Goal: Task Accomplishment & Management: Manage account settings

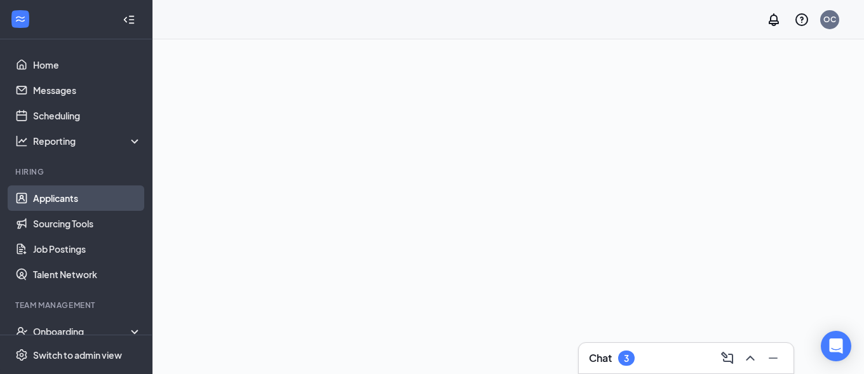
click at [59, 199] on link "Applicants" at bounding box center [87, 197] width 109 height 25
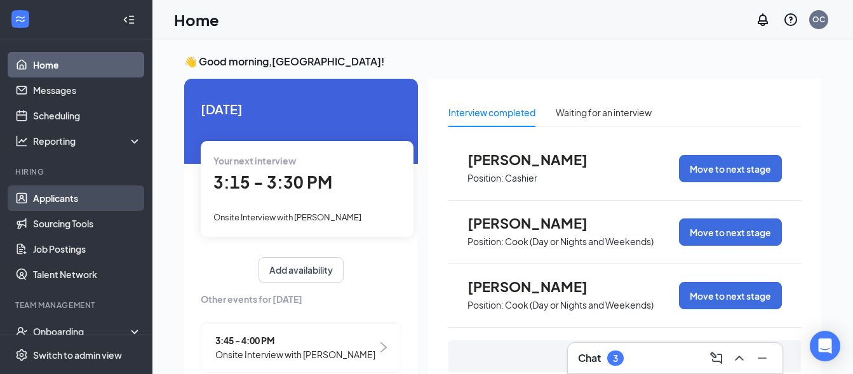
click at [58, 198] on link "Applicants" at bounding box center [87, 197] width 109 height 25
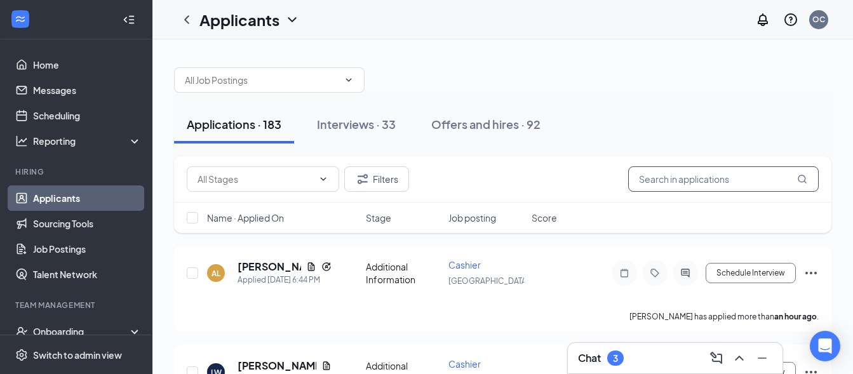
click at [733, 184] on input "text" at bounding box center [723, 178] width 191 height 25
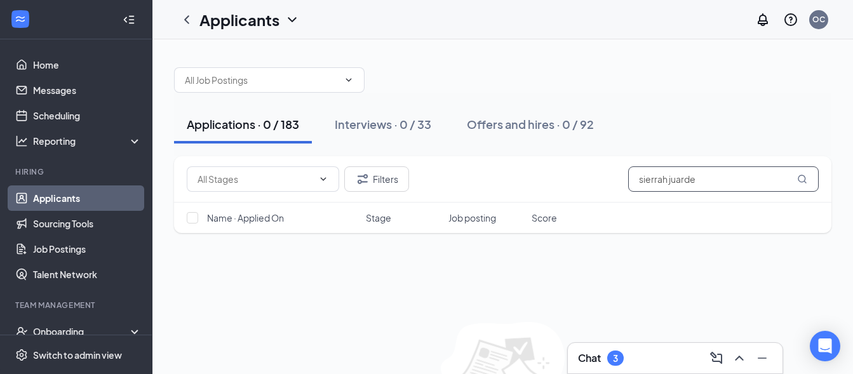
drag, startPoint x: 668, startPoint y: 181, endPoint x: 483, endPoint y: 181, distance: 185.4
click at [628, 181] on input "sierrah juarde" at bounding box center [723, 178] width 191 height 25
type input "juarde"
click at [397, 129] on div "Interviews · 0 / 33" at bounding box center [383, 124] width 97 height 16
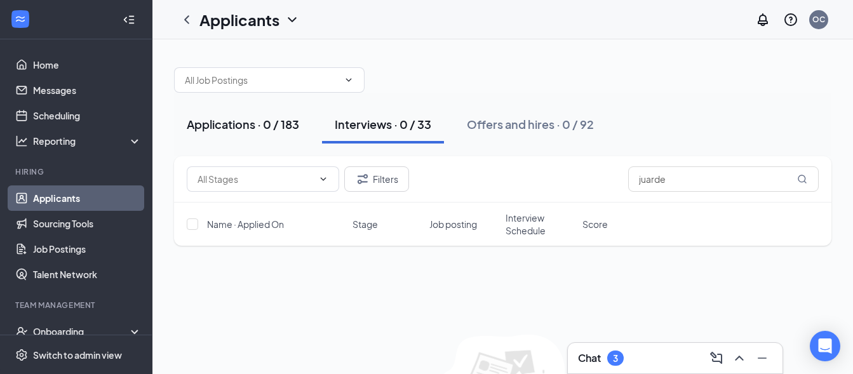
click at [265, 124] on div "Applications · 0 / 183" at bounding box center [243, 124] width 112 height 16
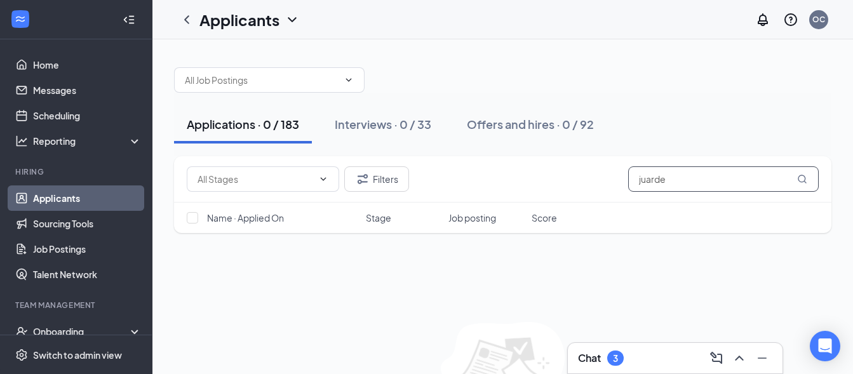
drag, startPoint x: 730, startPoint y: 186, endPoint x: 492, endPoint y: 164, distance: 239.2
click at [628, 166] on input "juarde" at bounding box center [723, 178] width 191 height 25
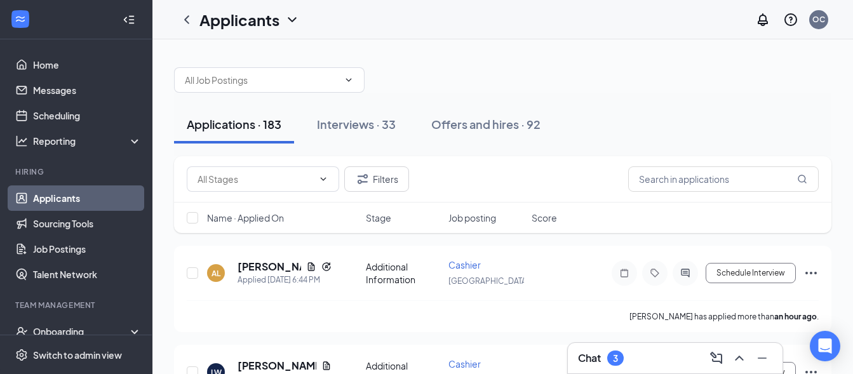
click at [244, 123] on div "Applications · 183" at bounding box center [234, 124] width 95 height 16
click at [695, 173] on input "text" at bounding box center [723, 178] width 191 height 25
click at [693, 180] on input "text" at bounding box center [723, 178] width 191 height 25
click at [716, 180] on input "text" at bounding box center [723, 178] width 191 height 25
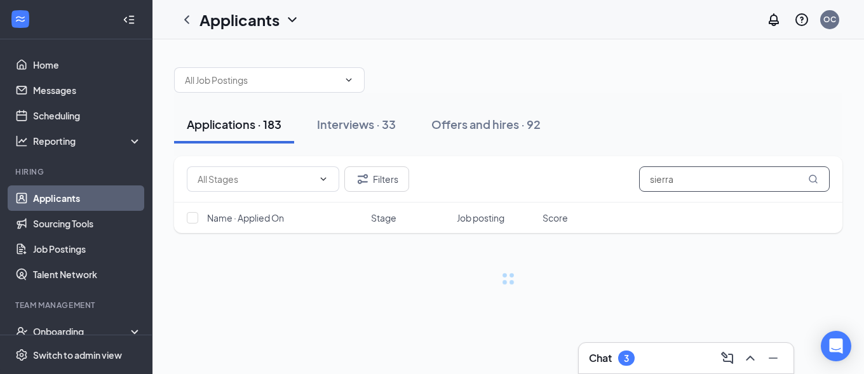
type input "sierrah"
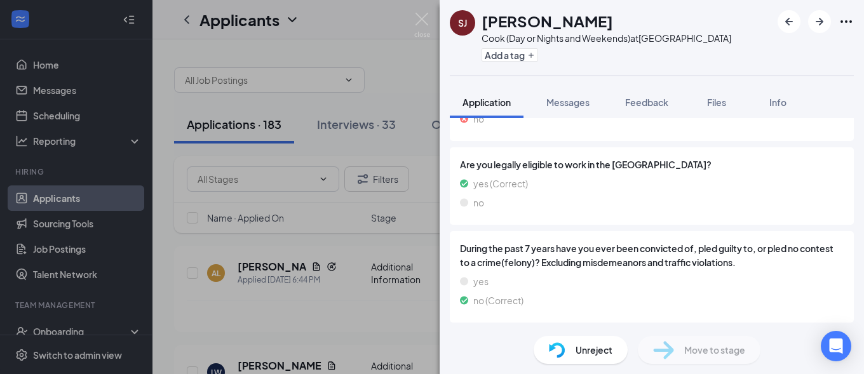
scroll to position [352, 0]
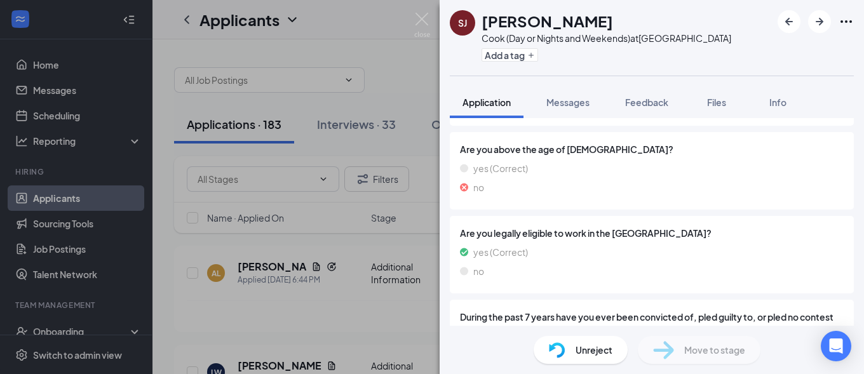
click at [601, 352] on span "Unreject" at bounding box center [593, 350] width 37 height 14
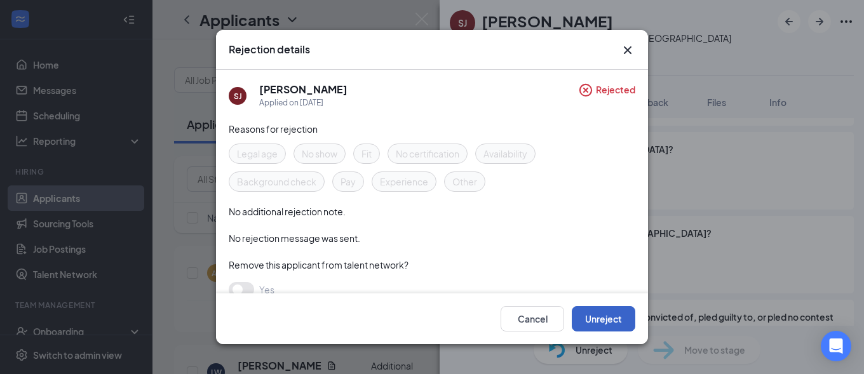
drag, startPoint x: 580, startPoint y: 307, endPoint x: 593, endPoint y: 315, distance: 14.6
click at [593, 315] on button "Unreject" at bounding box center [604, 318] width 64 height 25
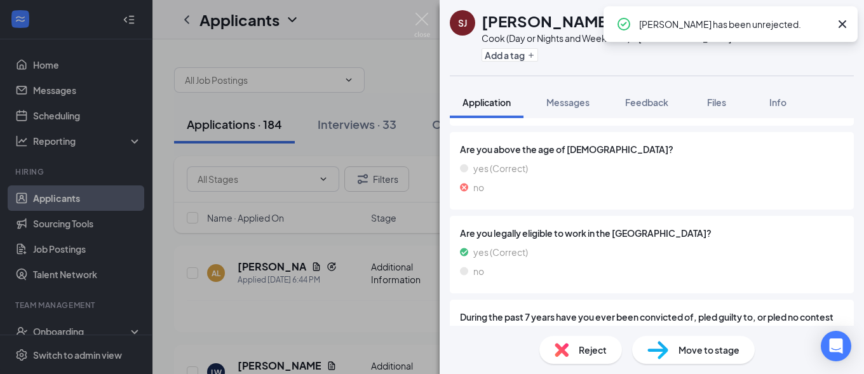
click at [691, 352] on span "Move to stage" at bounding box center [708, 350] width 61 height 14
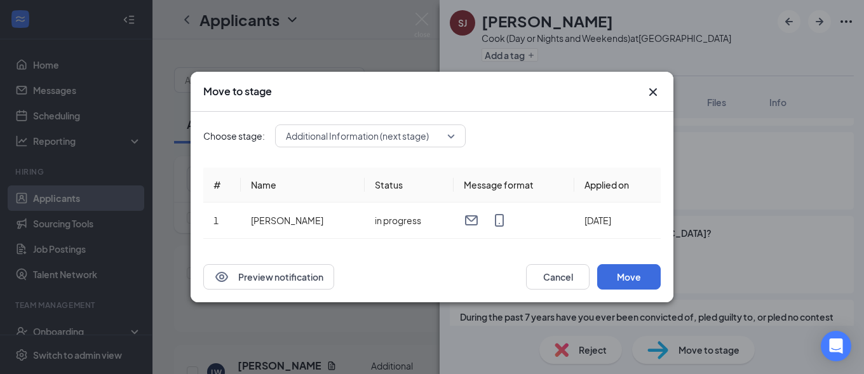
click at [440, 140] on span "Additional Information (next stage)" at bounding box center [365, 135] width 158 height 19
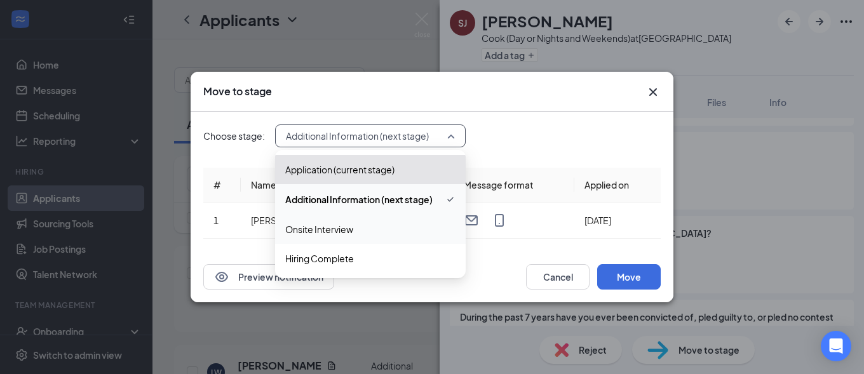
click at [348, 229] on span "Onsite Interview" at bounding box center [319, 229] width 68 height 14
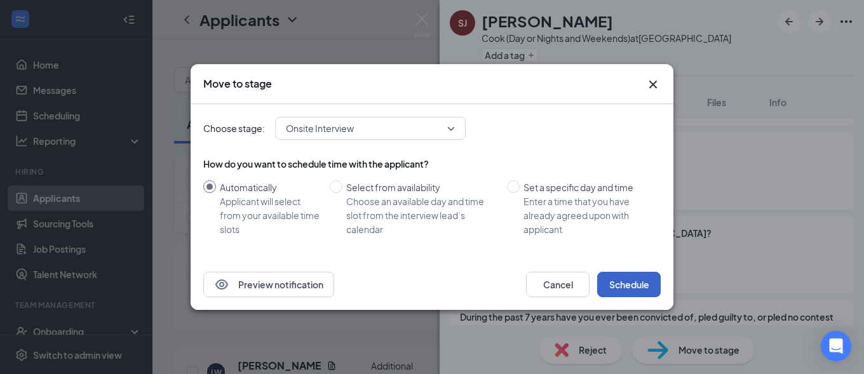
click at [641, 286] on button "Schedule" at bounding box center [629, 284] width 64 height 25
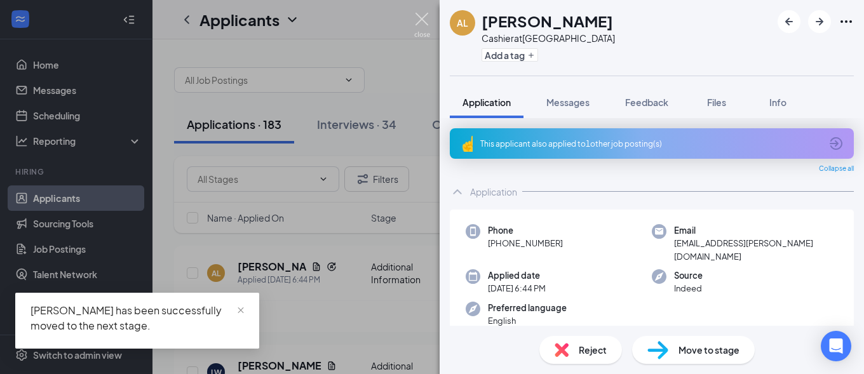
click at [422, 25] on img at bounding box center [422, 25] width 16 height 25
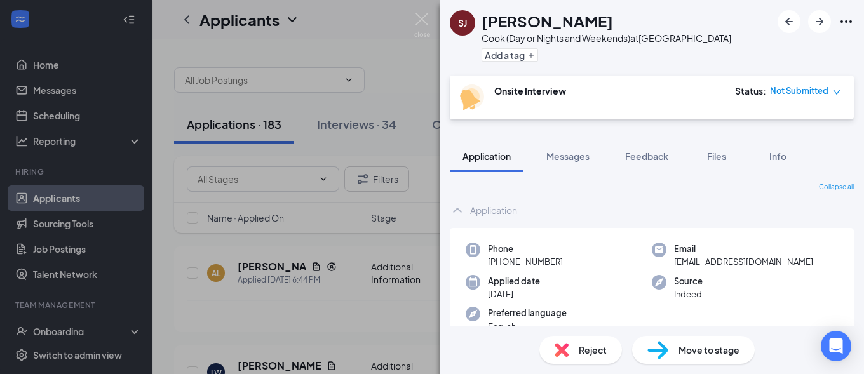
click at [707, 361] on div "Move to stage" at bounding box center [693, 350] width 123 height 28
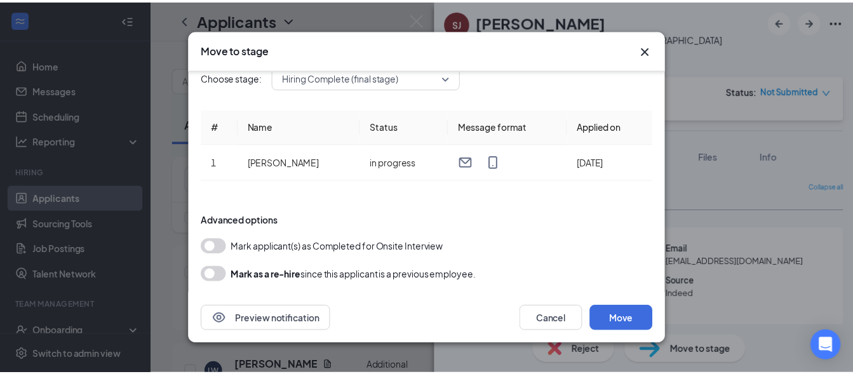
scroll to position [30, 0]
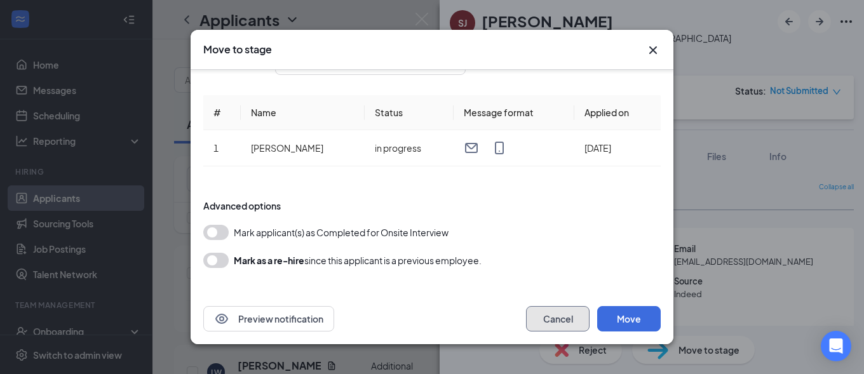
click at [553, 316] on button "Cancel" at bounding box center [558, 318] width 64 height 25
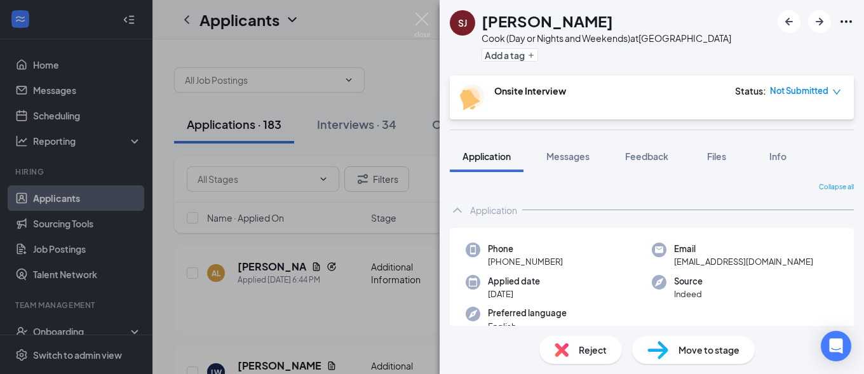
click at [681, 349] on span "Move to stage" at bounding box center [708, 350] width 61 height 14
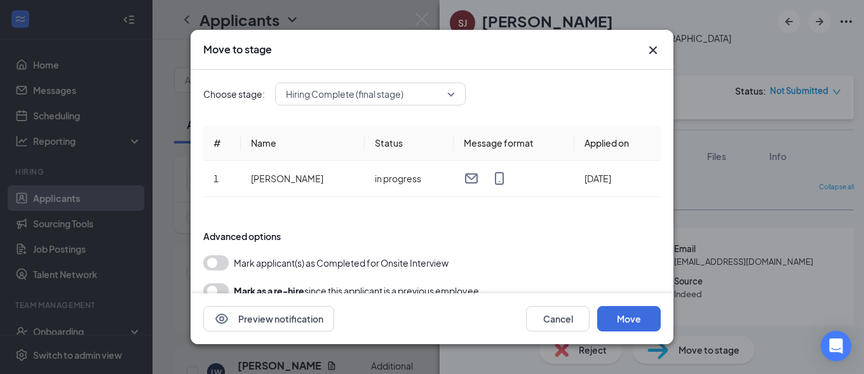
click at [420, 96] on span "Hiring Complete (final stage)" at bounding box center [365, 93] width 158 height 19
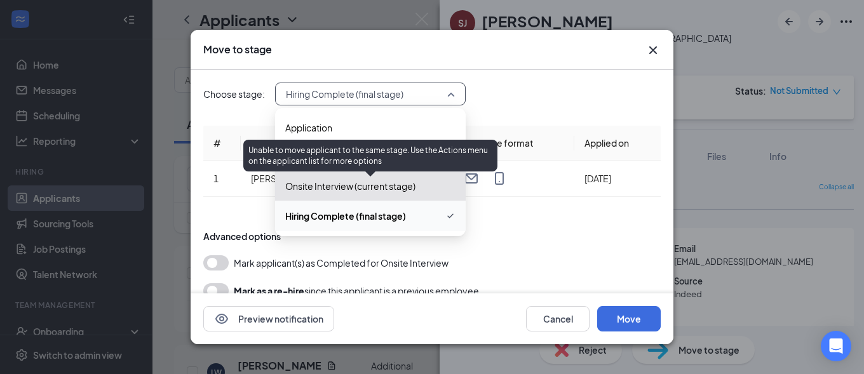
click at [361, 191] on span "Onsite Interview (current stage)" at bounding box center [350, 186] width 130 height 14
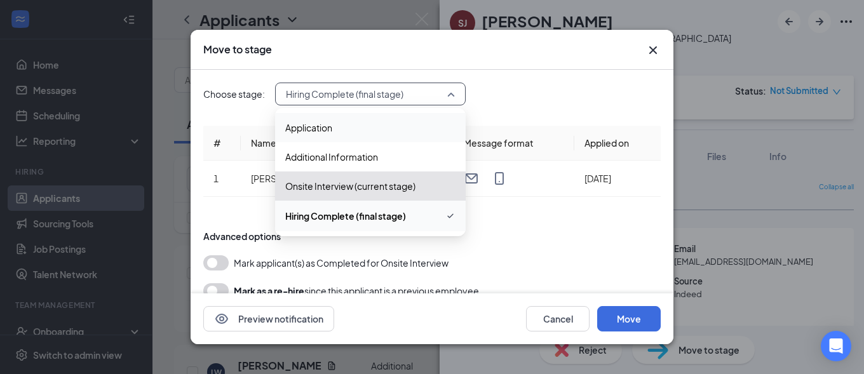
click at [355, 124] on span "Application" at bounding box center [370, 128] width 170 height 14
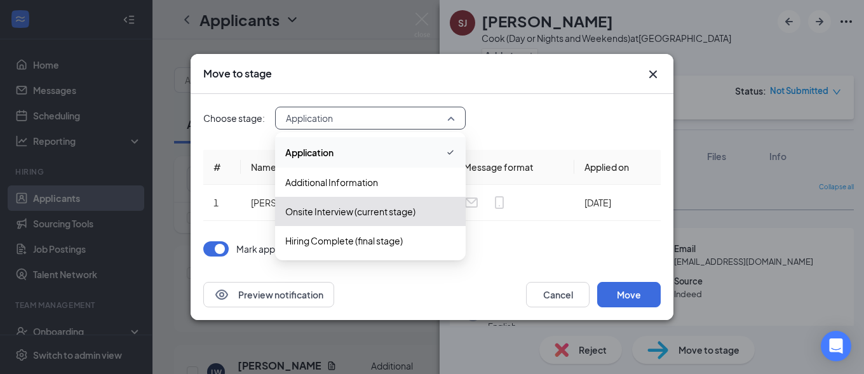
click at [402, 128] on input "search" at bounding box center [366, 118] width 166 height 22
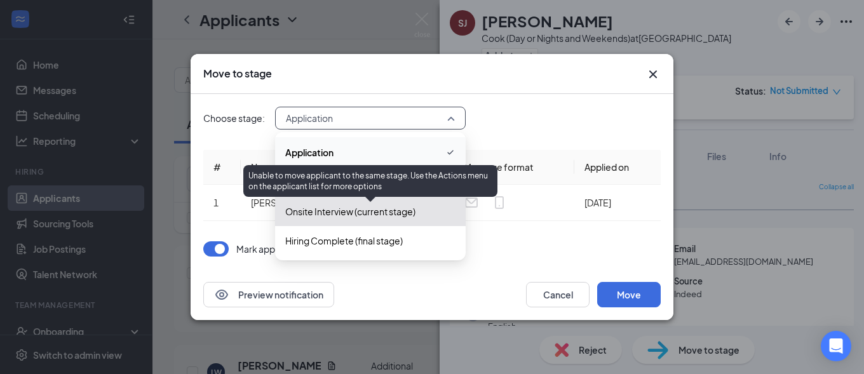
click at [351, 212] on span "Onsite Interview (current stage)" at bounding box center [350, 212] width 130 height 14
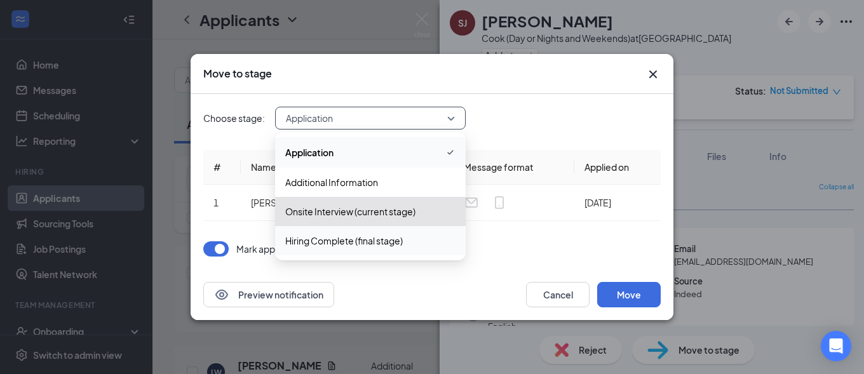
click at [485, 283] on div "Preview notification Cancel Move" at bounding box center [431, 294] width 457 height 25
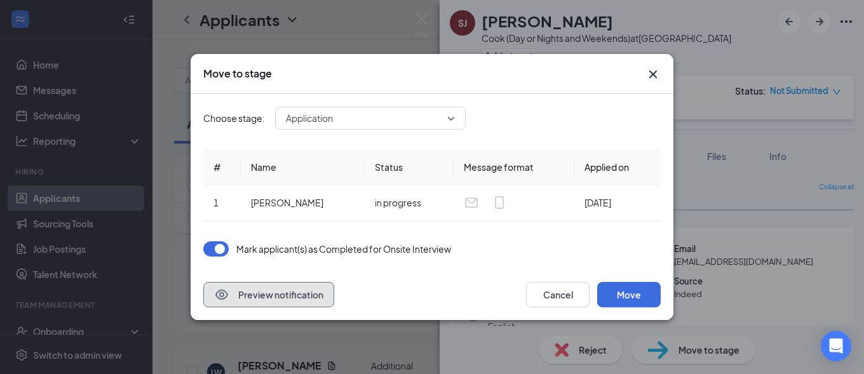
click at [243, 299] on button "Preview notification" at bounding box center [268, 294] width 131 height 25
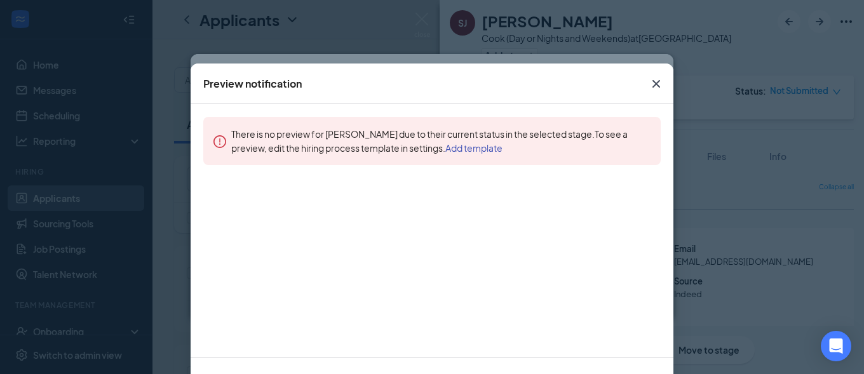
click at [652, 82] on icon "Cross" at bounding box center [655, 83] width 15 height 15
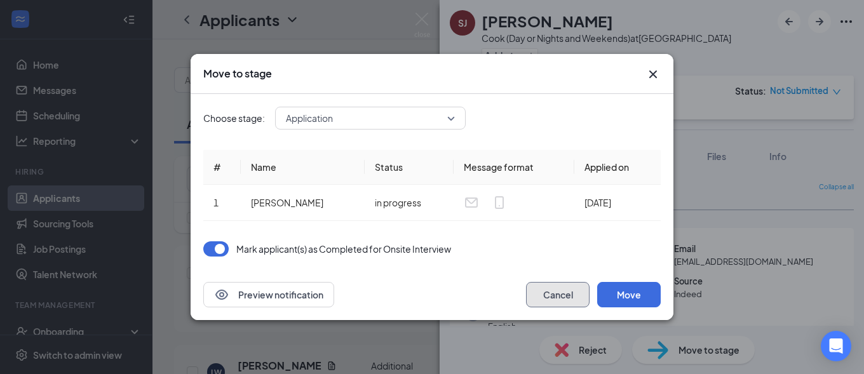
click at [557, 296] on button "Cancel" at bounding box center [558, 294] width 64 height 25
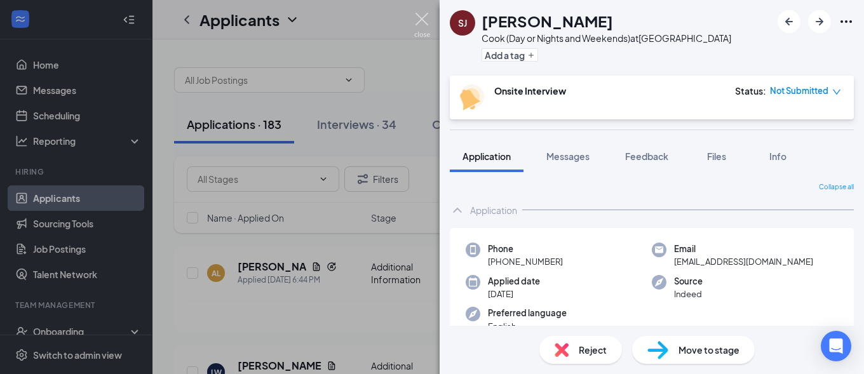
click at [419, 28] on img at bounding box center [422, 25] width 16 height 25
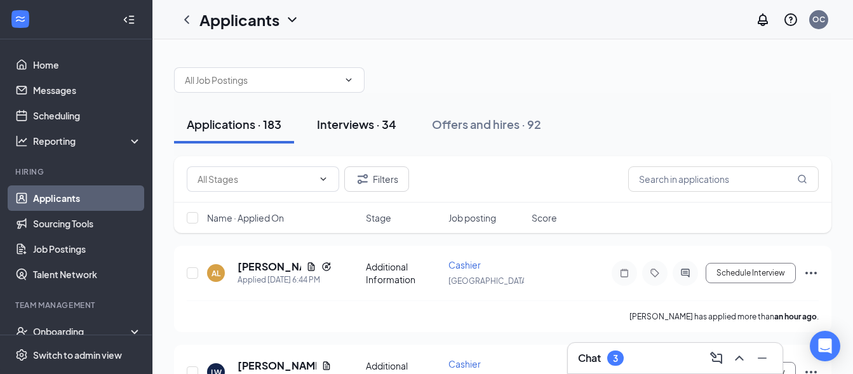
click at [366, 124] on div "Interviews · 34" at bounding box center [356, 124] width 79 height 16
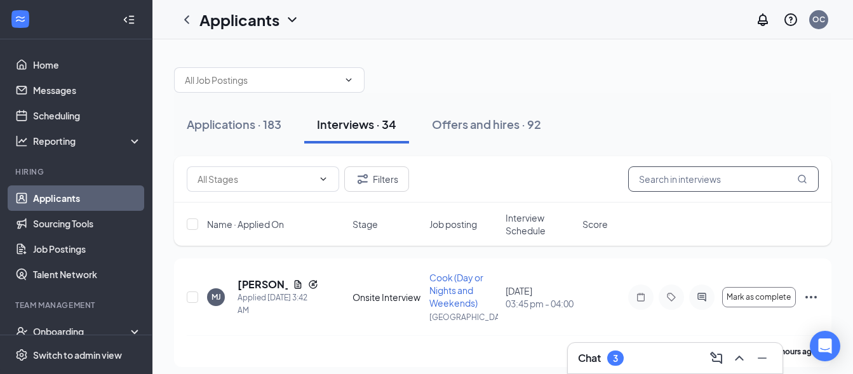
click at [694, 179] on input "text" at bounding box center [723, 178] width 191 height 25
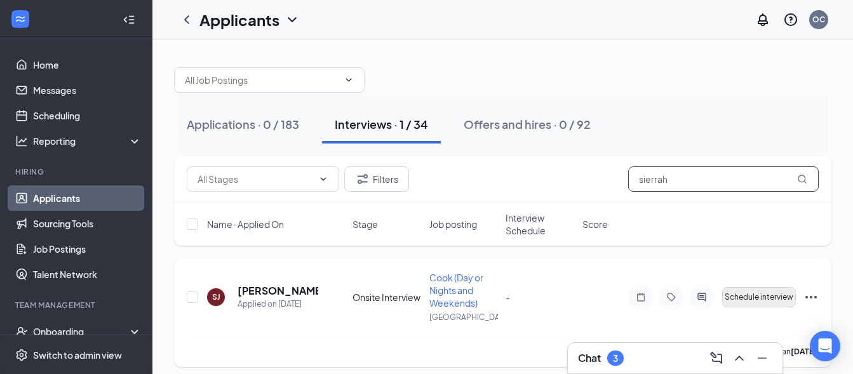
type input "sierrah"
click at [737, 299] on span "Schedule interview" at bounding box center [759, 297] width 69 height 9
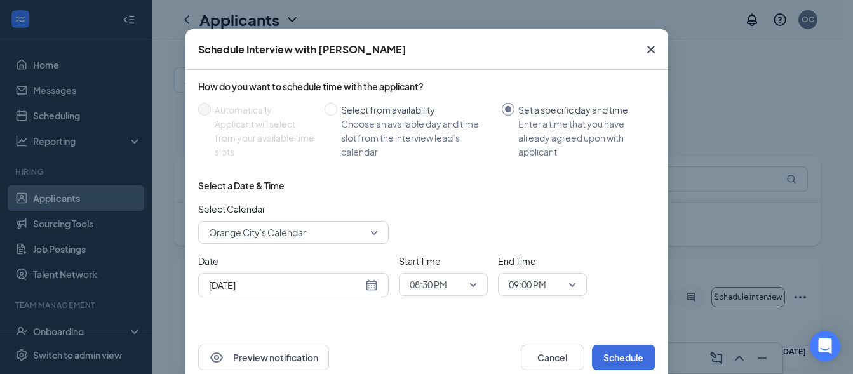
scroll to position [60, 0]
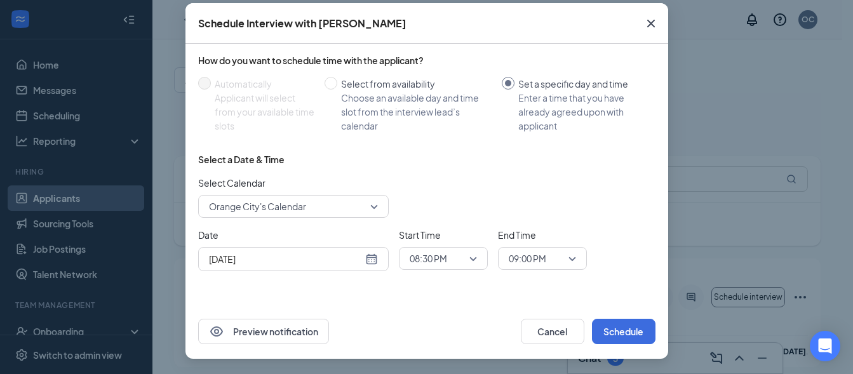
click at [366, 260] on div "[DATE]" at bounding box center [293, 259] width 169 height 14
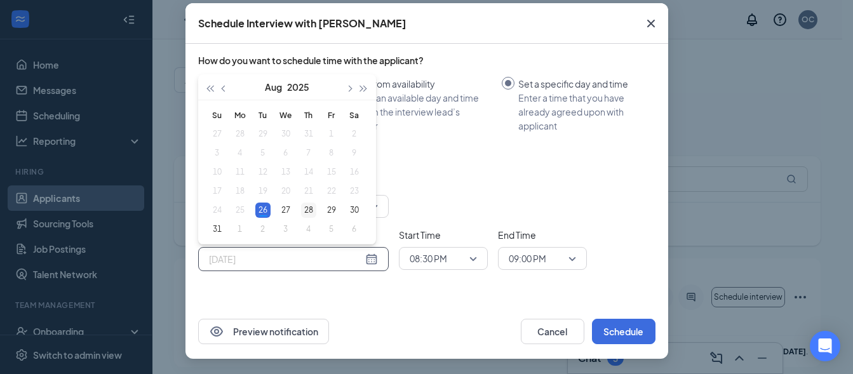
click at [301, 213] on div "28" at bounding box center [308, 210] width 15 height 15
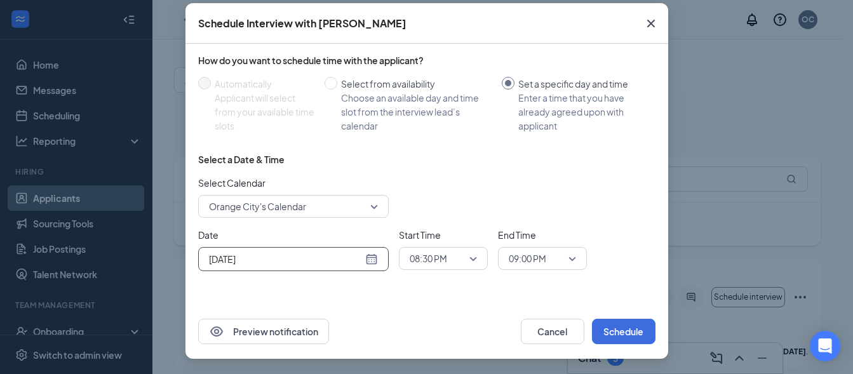
click at [372, 262] on div "Aug 28, 2025" at bounding box center [293, 259] width 169 height 14
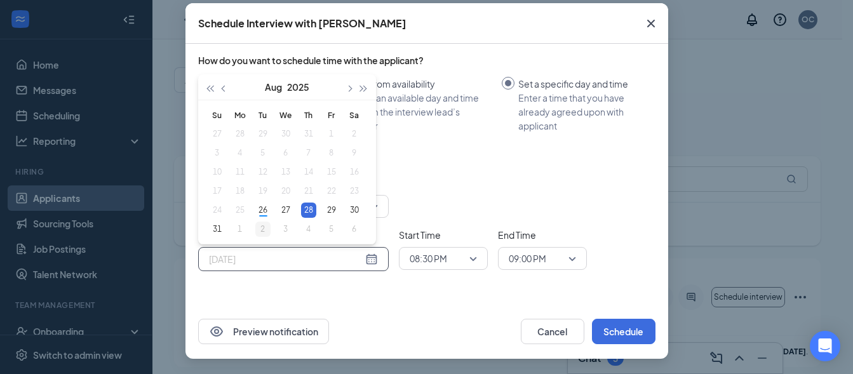
type input "Sep 2, 2025"
click at [258, 230] on div "2" at bounding box center [262, 229] width 15 height 15
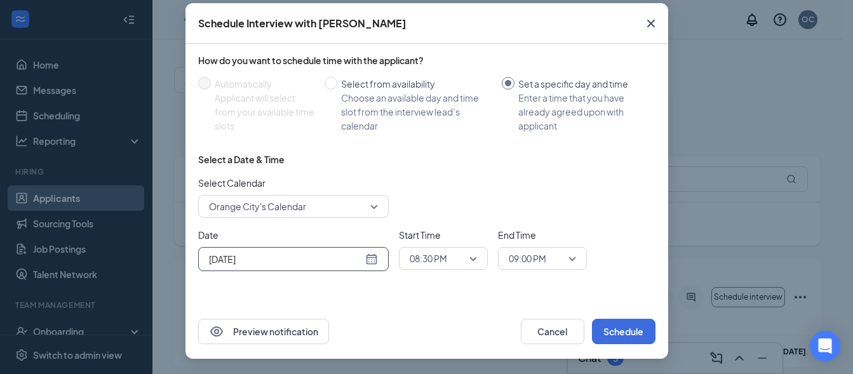
click at [474, 260] on div "08:30 PM" at bounding box center [443, 258] width 89 height 23
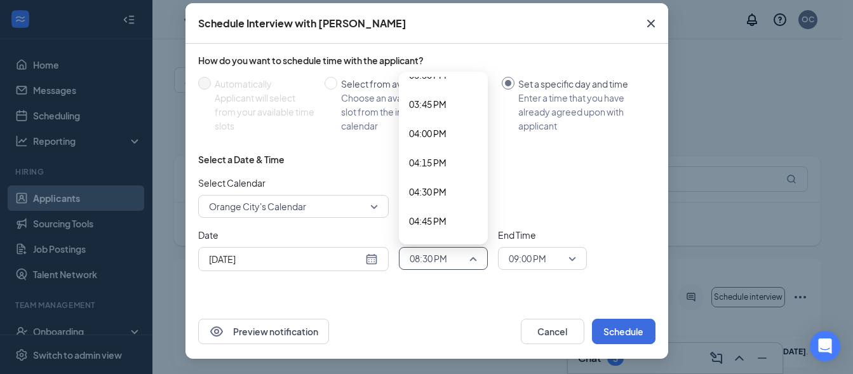
scroll to position [1783, 0]
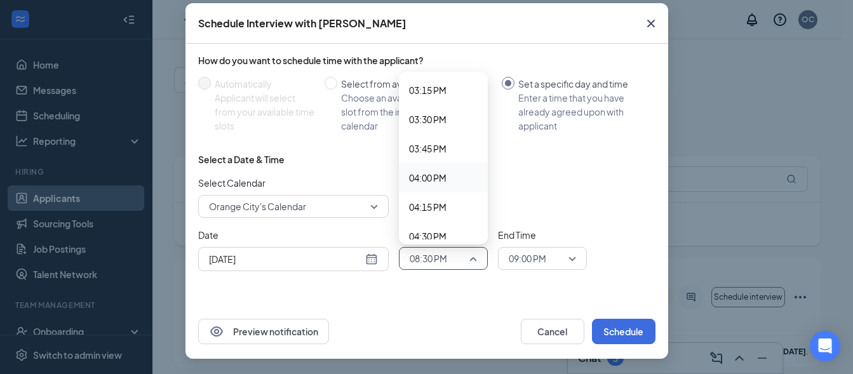
click at [435, 175] on span "04:00 PM" at bounding box center [427, 178] width 37 height 14
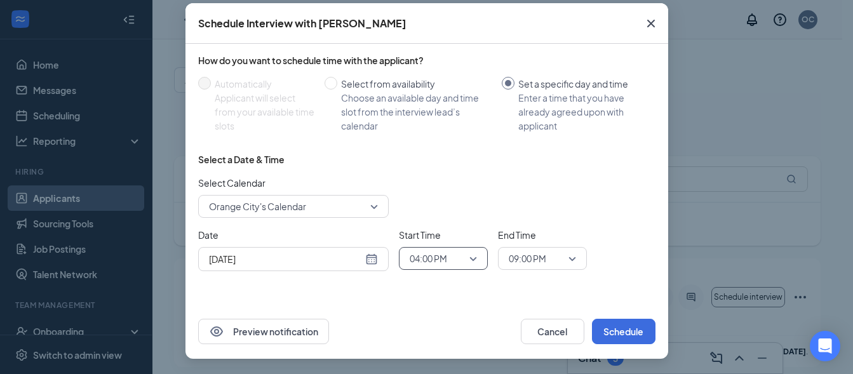
click at [558, 255] on span "09:00 PM" at bounding box center [537, 258] width 56 height 19
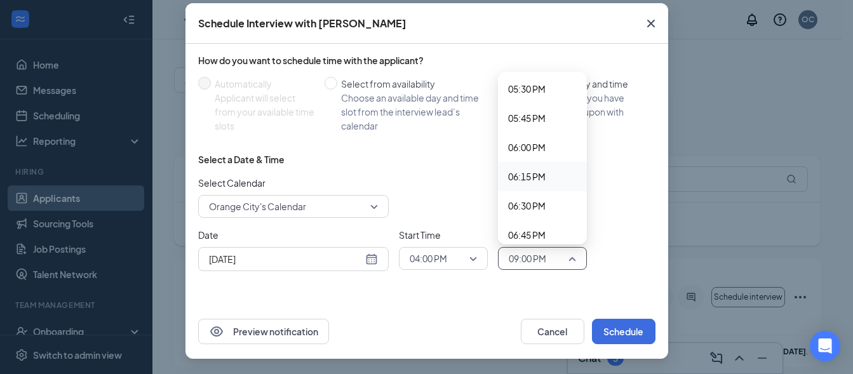
scroll to position [1842, 0]
click at [533, 149] on span "04:15 PM" at bounding box center [526, 149] width 37 height 14
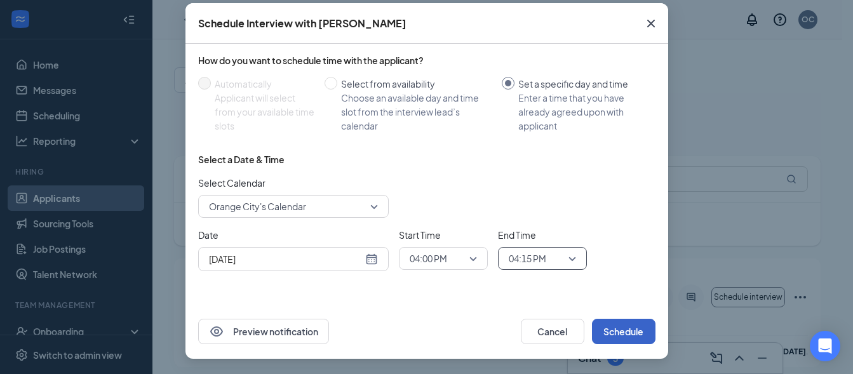
click at [612, 331] on button "Schedule" at bounding box center [624, 331] width 64 height 25
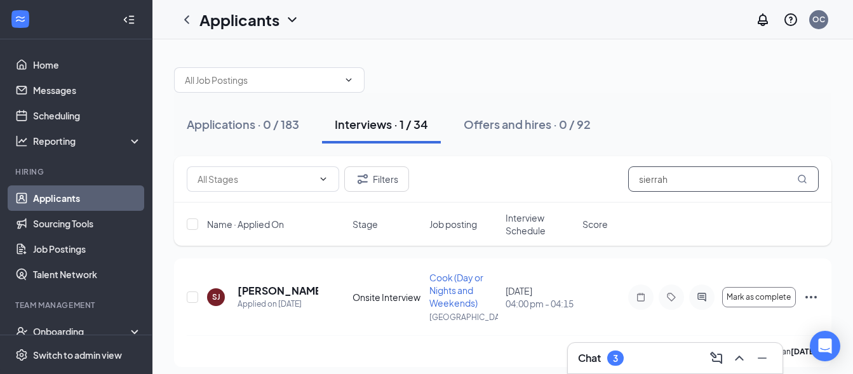
click at [675, 185] on input "sierrah" at bounding box center [723, 178] width 191 height 25
type input "s"
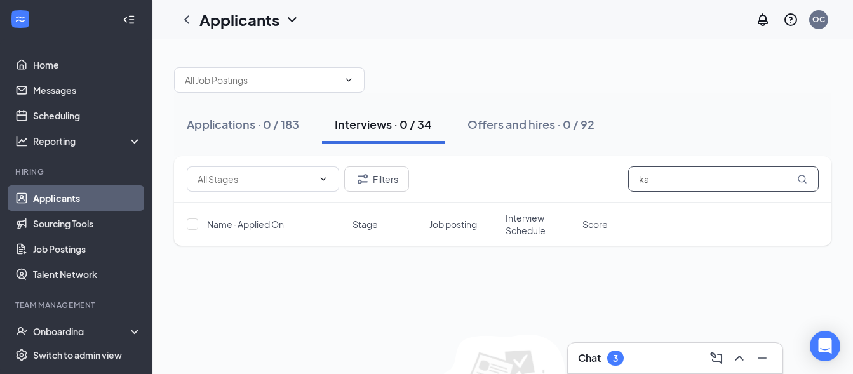
type input "k"
type input "farley"
click at [220, 129] on div "Applications · 1 / 183" at bounding box center [241, 124] width 109 height 16
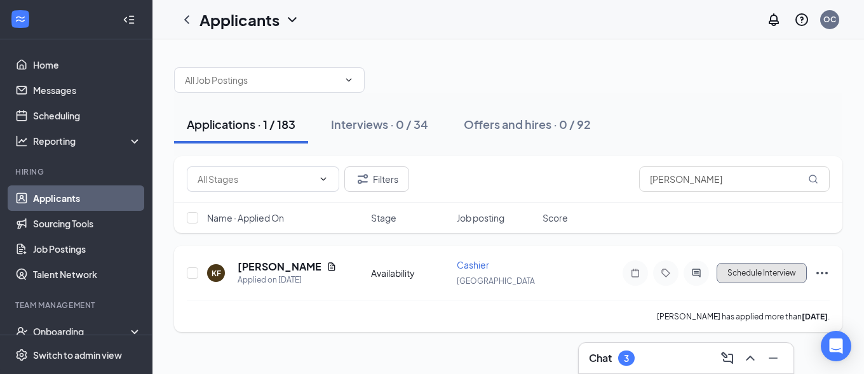
click at [783, 278] on button "Schedule Interview" at bounding box center [761, 273] width 90 height 20
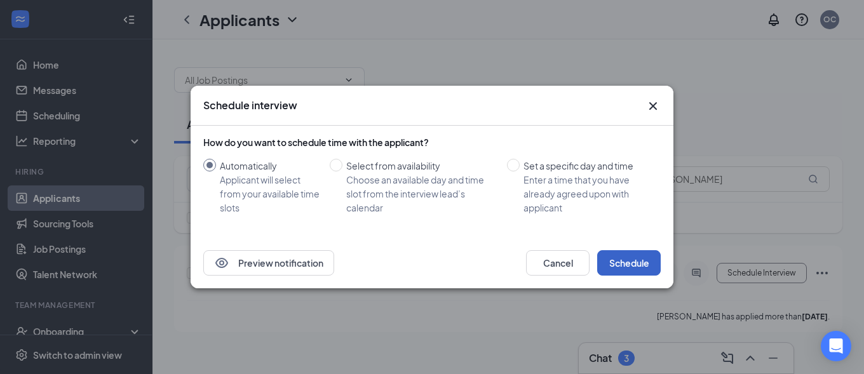
click at [637, 264] on button "Schedule" at bounding box center [629, 262] width 64 height 25
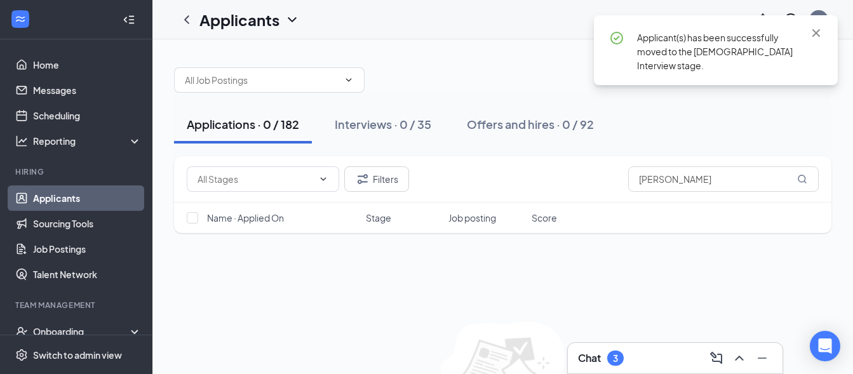
click at [652, 104] on div "Applications · 0 / 182 Interviews · 0 / 35 Offers and hires · 0 / 92" at bounding box center [502, 125] width 657 height 64
